Goal: Information Seeking & Learning: Understand process/instructions

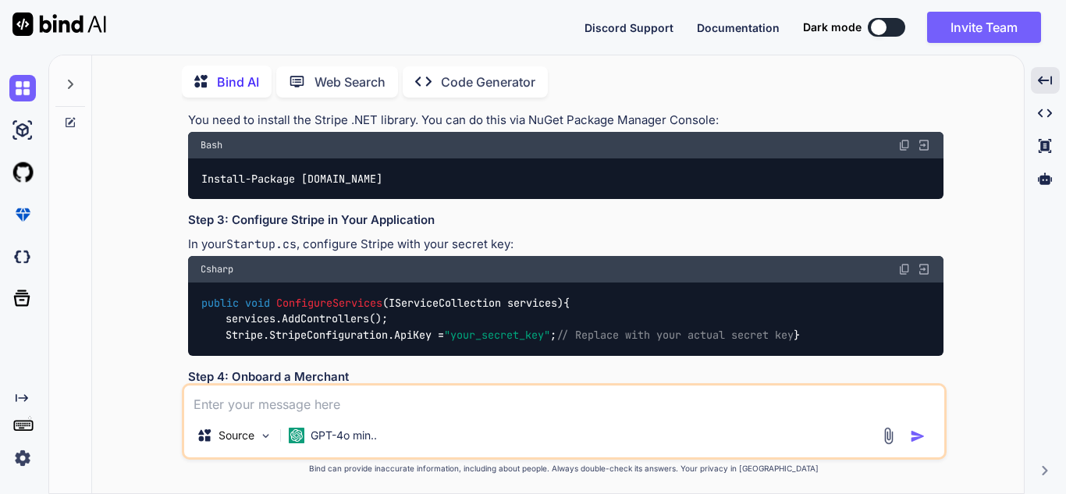
scroll to position [390, 0]
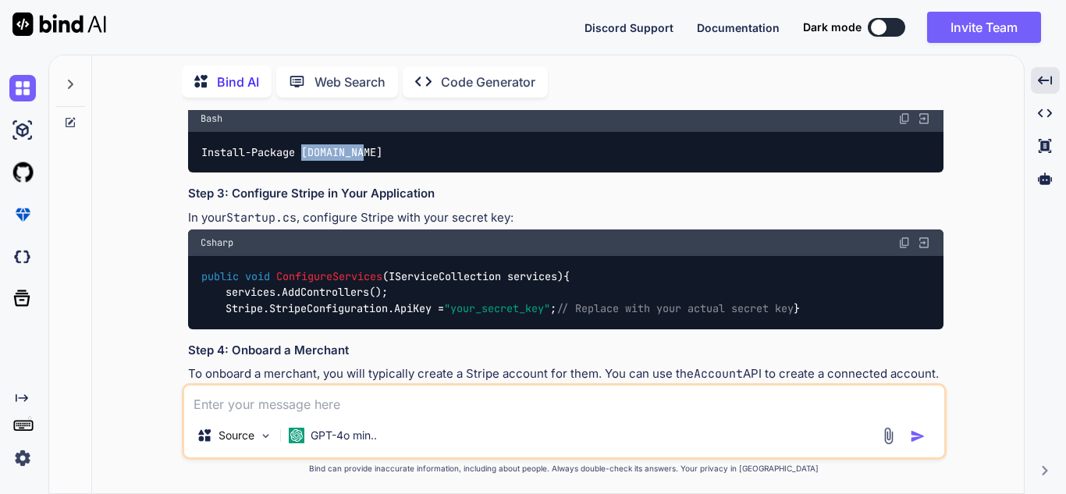
drag, startPoint x: 305, startPoint y: 151, endPoint x: 366, endPoint y: 153, distance: 60.9
click at [366, 153] on code "Install-Package [DOMAIN_NAME]" at bounding box center [292, 152] width 183 height 16
copy code "[DOMAIN_NAME]"
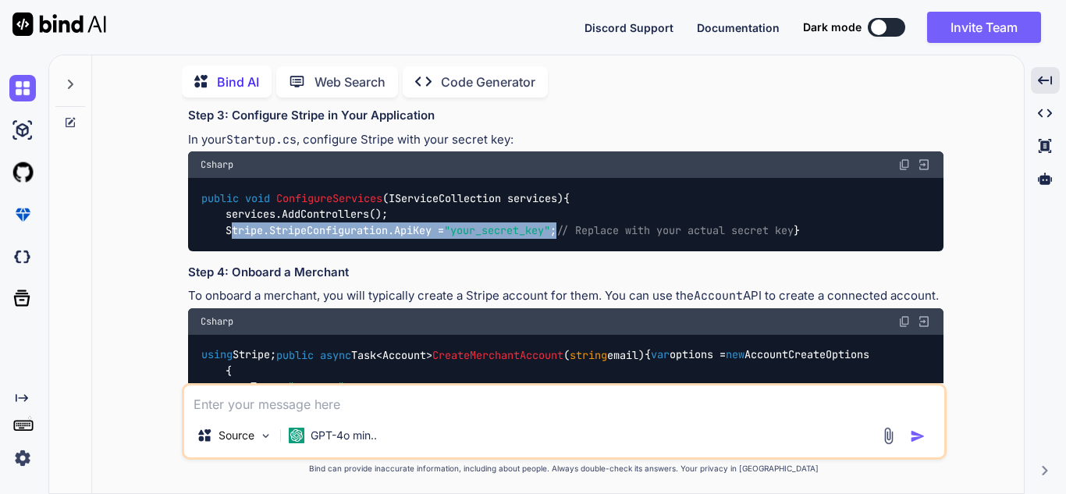
drag, startPoint x: 226, startPoint y: 244, endPoint x: 570, endPoint y: 247, distance: 344.1
click at [570, 239] on code "public void ConfigureServices ( IServiceCollection services ) { services.AddCon…" at bounding box center [501, 214] width 600 height 48
copy code "Stripe.StripeConfiguration.ApiKey = "your_secret_key" ;"
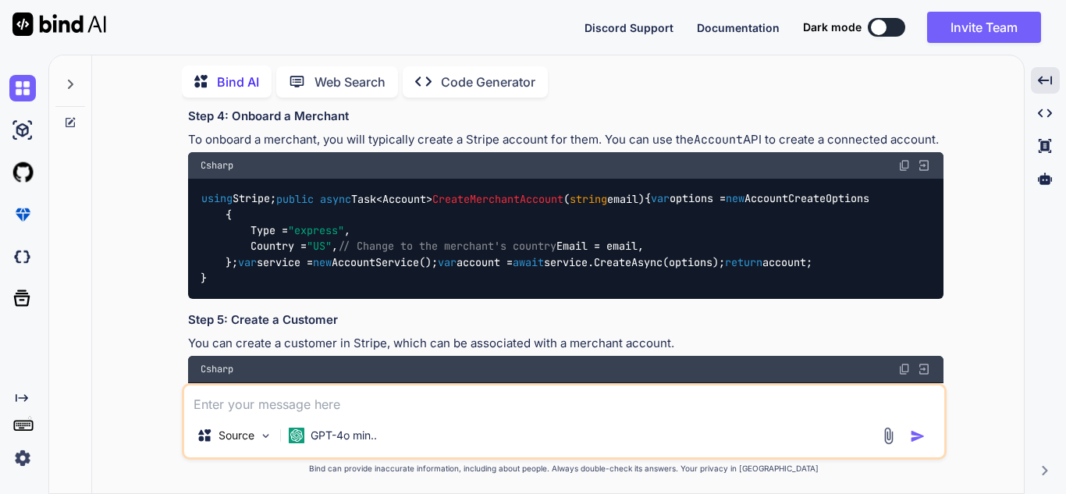
scroll to position [702, 0]
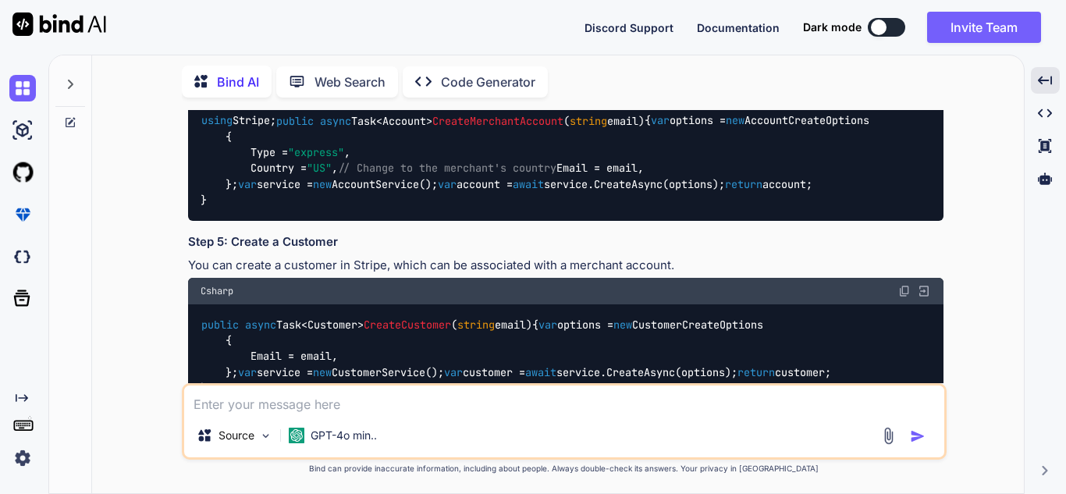
drag, startPoint x: 201, startPoint y: 186, endPoint x: 219, endPoint y: 358, distance: 173.4
click at [219, 221] on div "using Stripe; public async Task<Account> CreateMerchantAccount ( string email )…" at bounding box center [565, 161] width 755 height 120
copy code "public async Task<Account> CreateMerchantAccount ( string email ) { var options…"
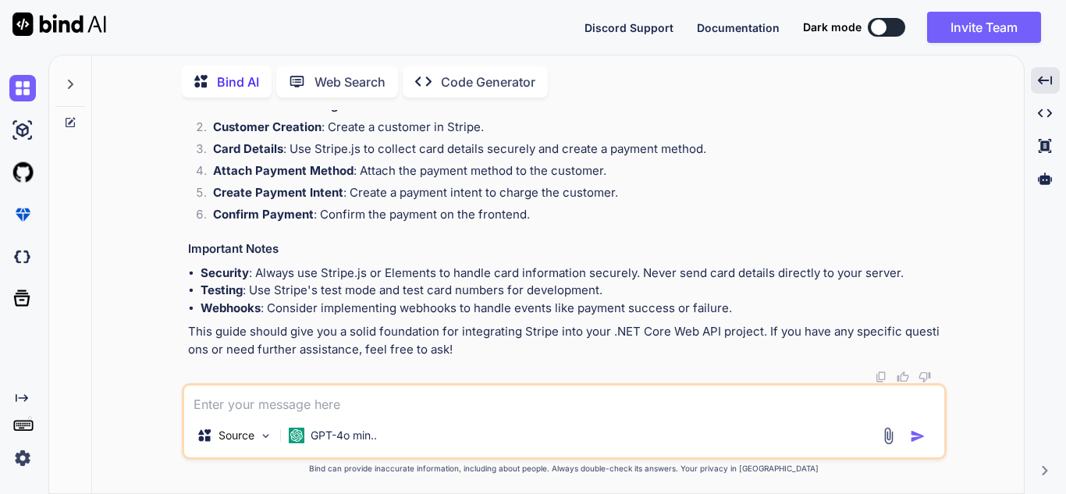
scroll to position [1753, 0]
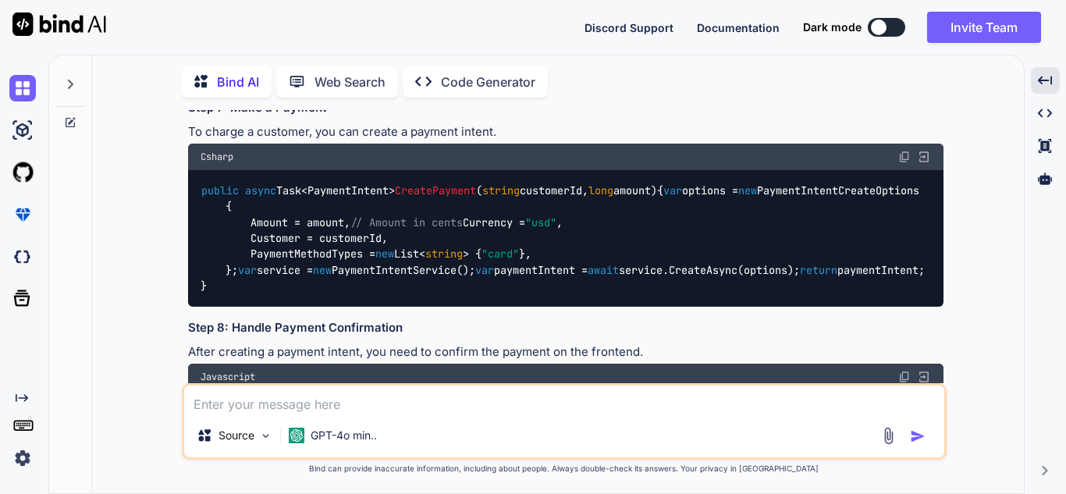
scroll to position [1249, 0]
